Goal: Check status

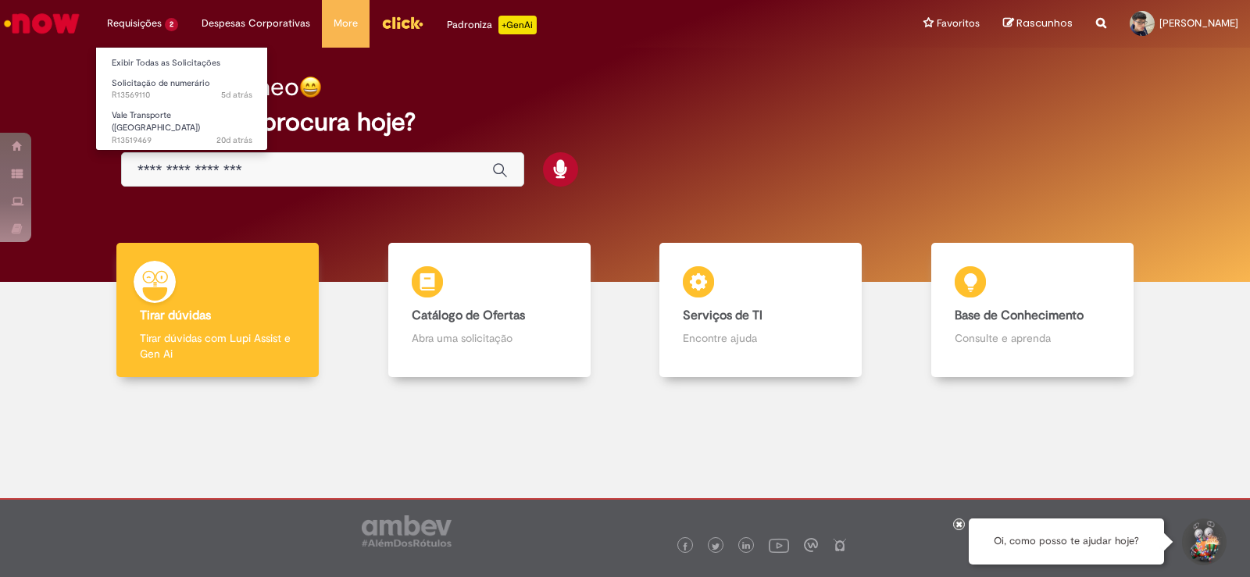
click at [146, 25] on li "Requisições 2 Exibir Todas as Solicitações Solicitação de numerário 5d atrás 5 …" at bounding box center [142, 23] width 95 height 47
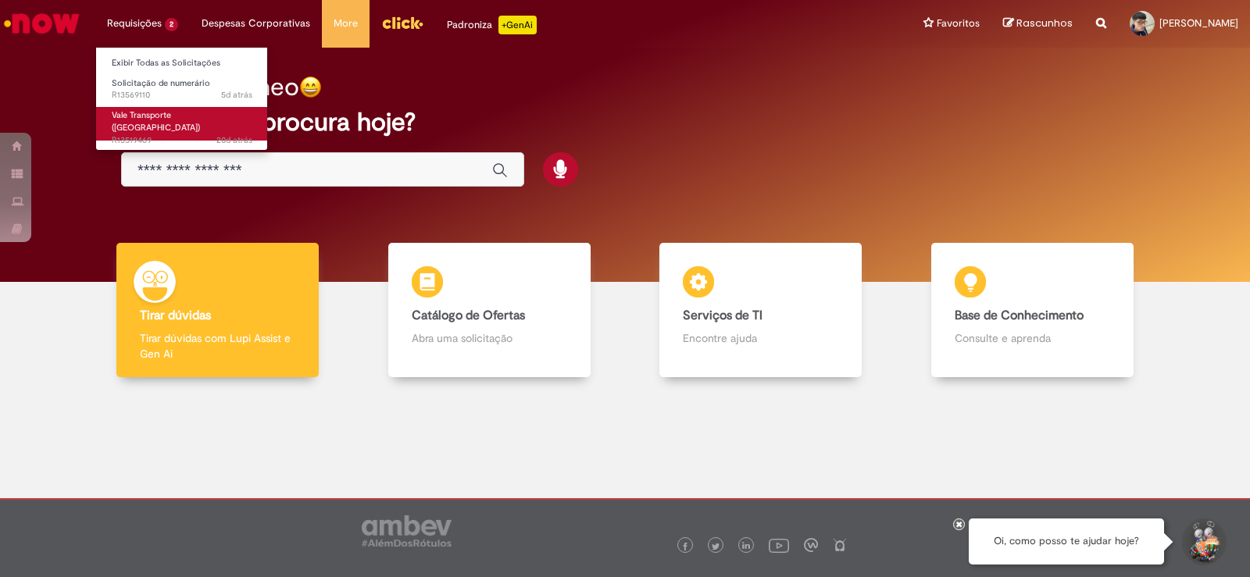
click at [171, 116] on span "Vale Transporte ([GEOGRAPHIC_DATA])" at bounding box center [156, 121] width 88 height 24
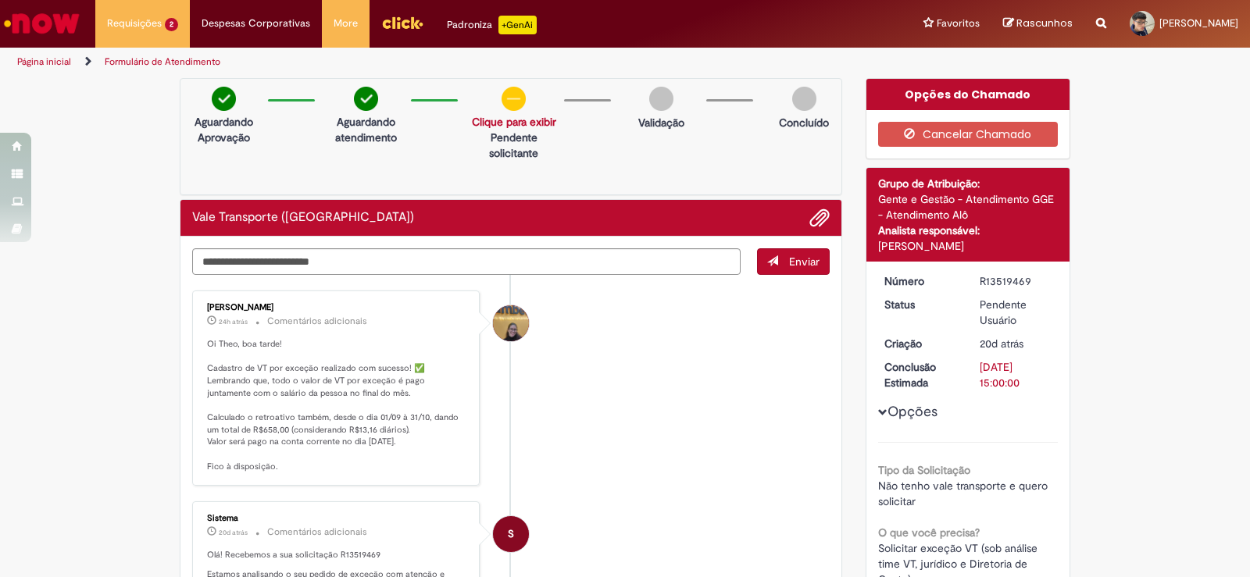
scroll to position [78, 0]
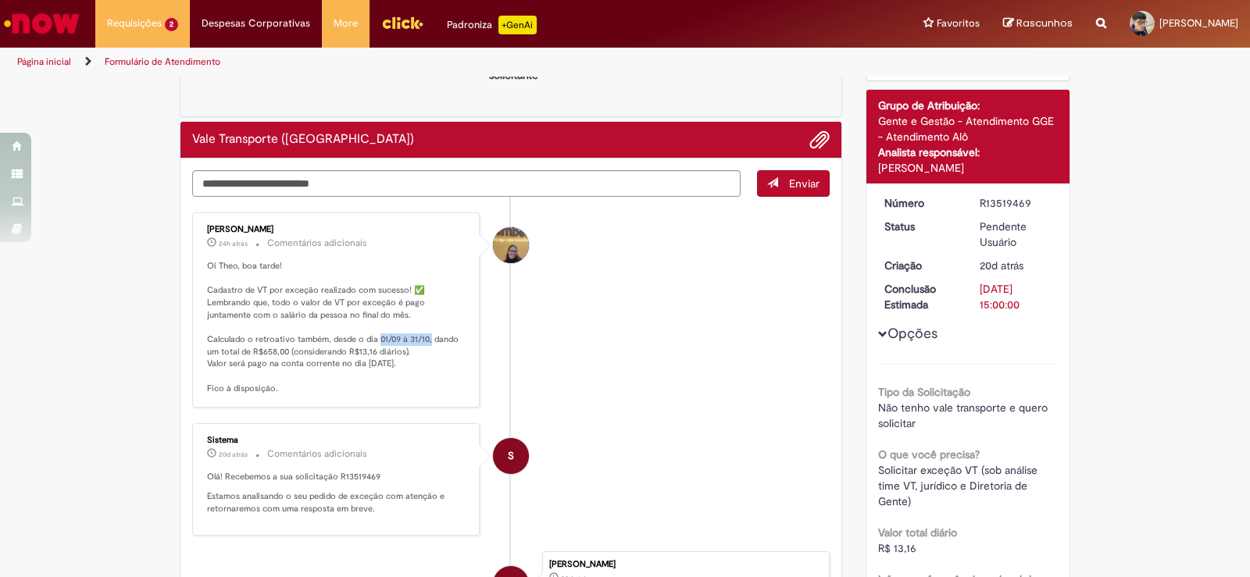
drag, startPoint x: 371, startPoint y: 341, endPoint x: 423, endPoint y: 335, distance: 52.6
click at [423, 335] on p "Oi Theo, boa tarde! Cadastro de VT por exceção realizado com sucesso! ✅ Lembran…" at bounding box center [337, 327] width 260 height 135
click at [422, 359] on p "Oi Theo, boa tarde! Cadastro de VT por exceção realizado com sucesso! ✅ Lembran…" at bounding box center [337, 327] width 260 height 135
drag, startPoint x: 255, startPoint y: 349, endPoint x: 266, endPoint y: 349, distance: 11.7
click at [266, 349] on p "Oi Theo, boa tarde! Cadastro de VT por exceção realizado com sucesso! ✅ Lembran…" at bounding box center [337, 327] width 260 height 135
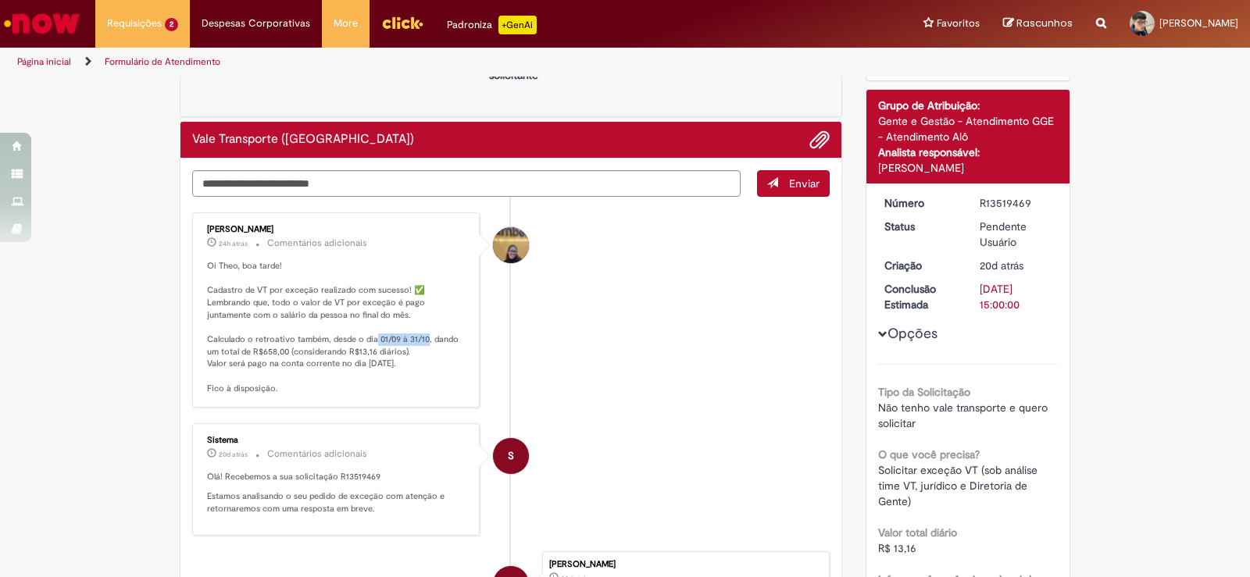
drag, startPoint x: 370, startPoint y: 341, endPoint x: 421, endPoint y: 336, distance: 51.9
click at [421, 336] on p "Oi Theo, boa tarde! Cadastro de VT por exceção realizado com sucesso! ✅ Lembran…" at bounding box center [337, 327] width 260 height 135
click at [428, 359] on p "Oi Theo, boa tarde! Cadastro de VT por exceção realizado com sucesso! ✅ Lembran…" at bounding box center [337, 327] width 260 height 135
